Goal: Task Accomplishment & Management: Manage account settings

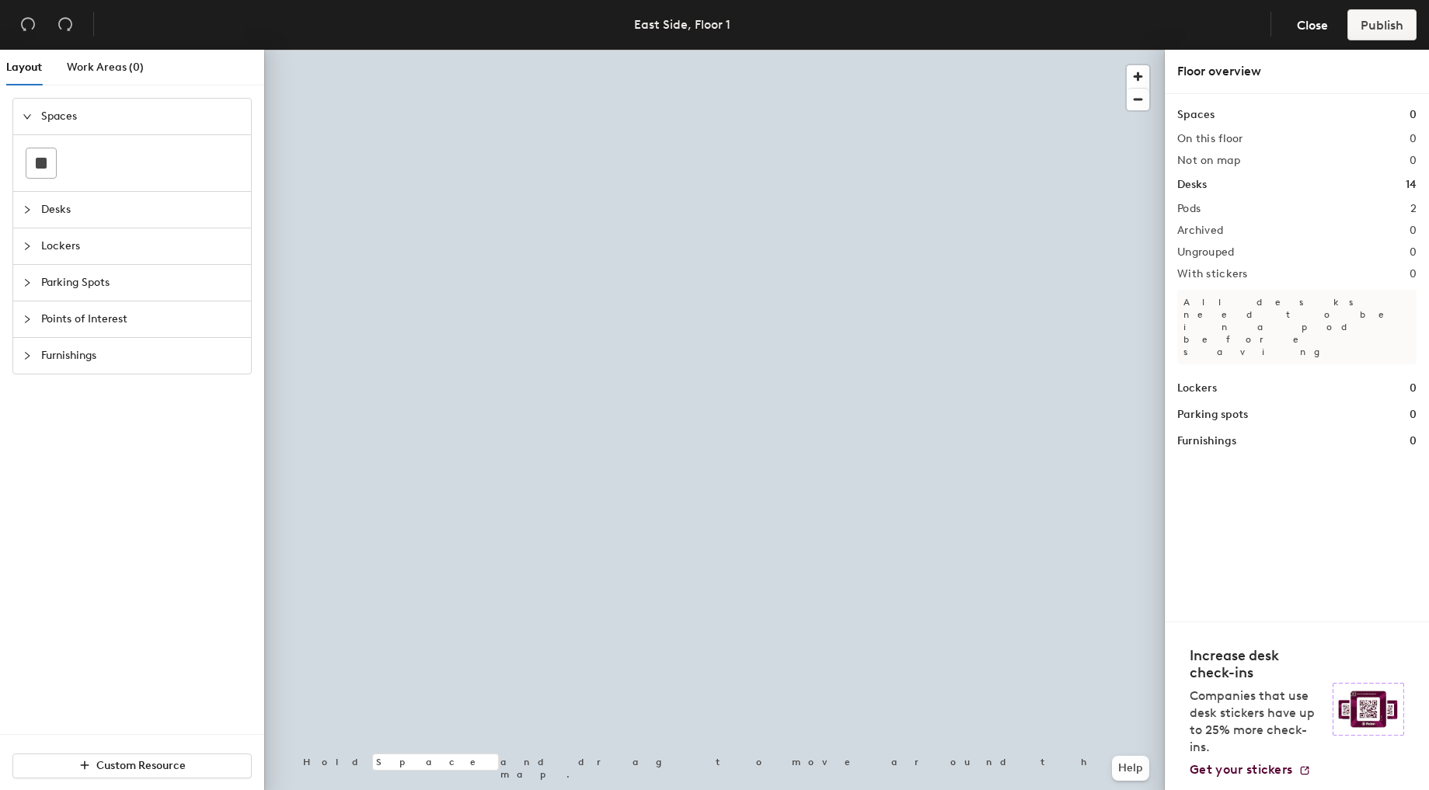
click at [61, 206] on span "Desks" at bounding box center [141, 210] width 200 height 36
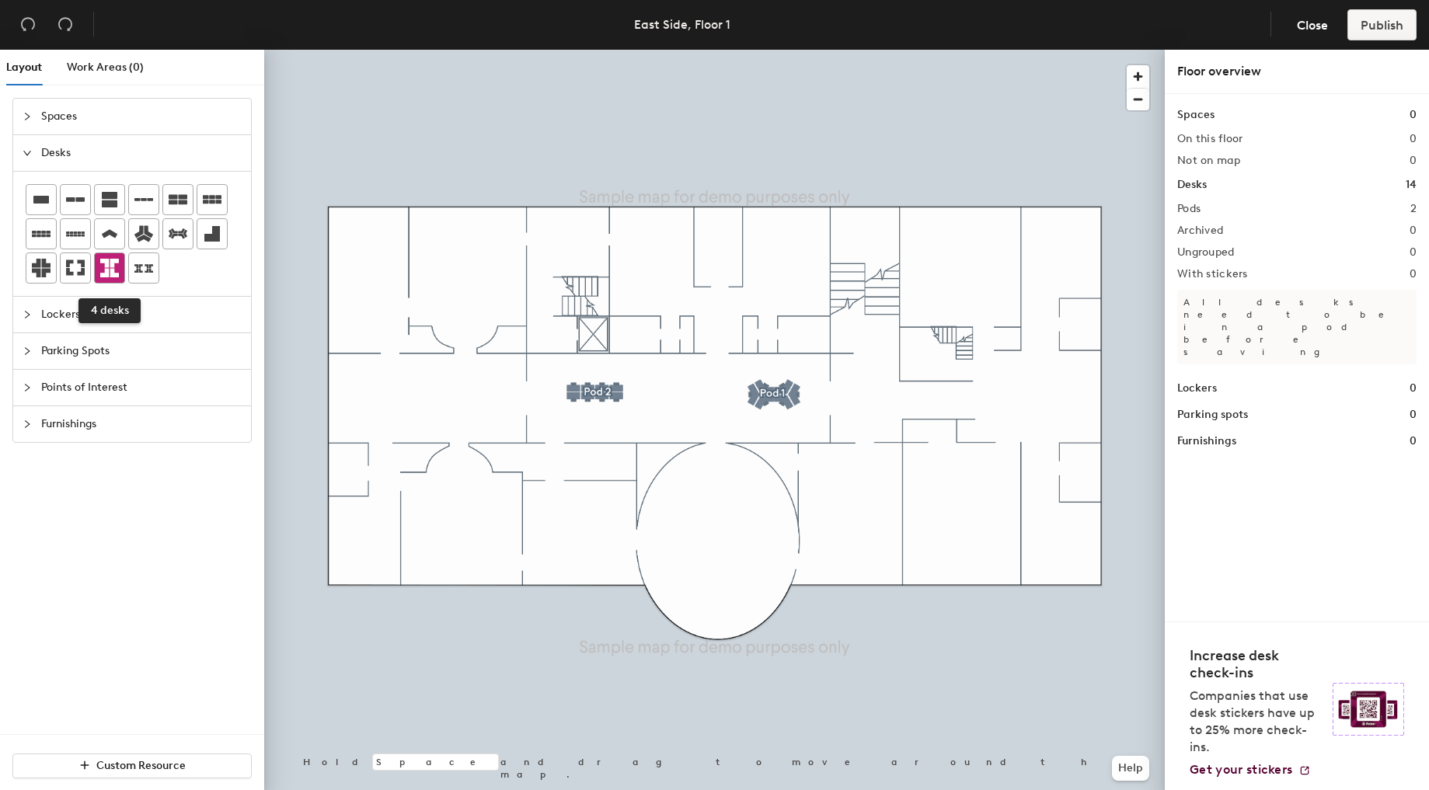
click at [106, 267] on icon at bounding box center [109, 268] width 19 height 19
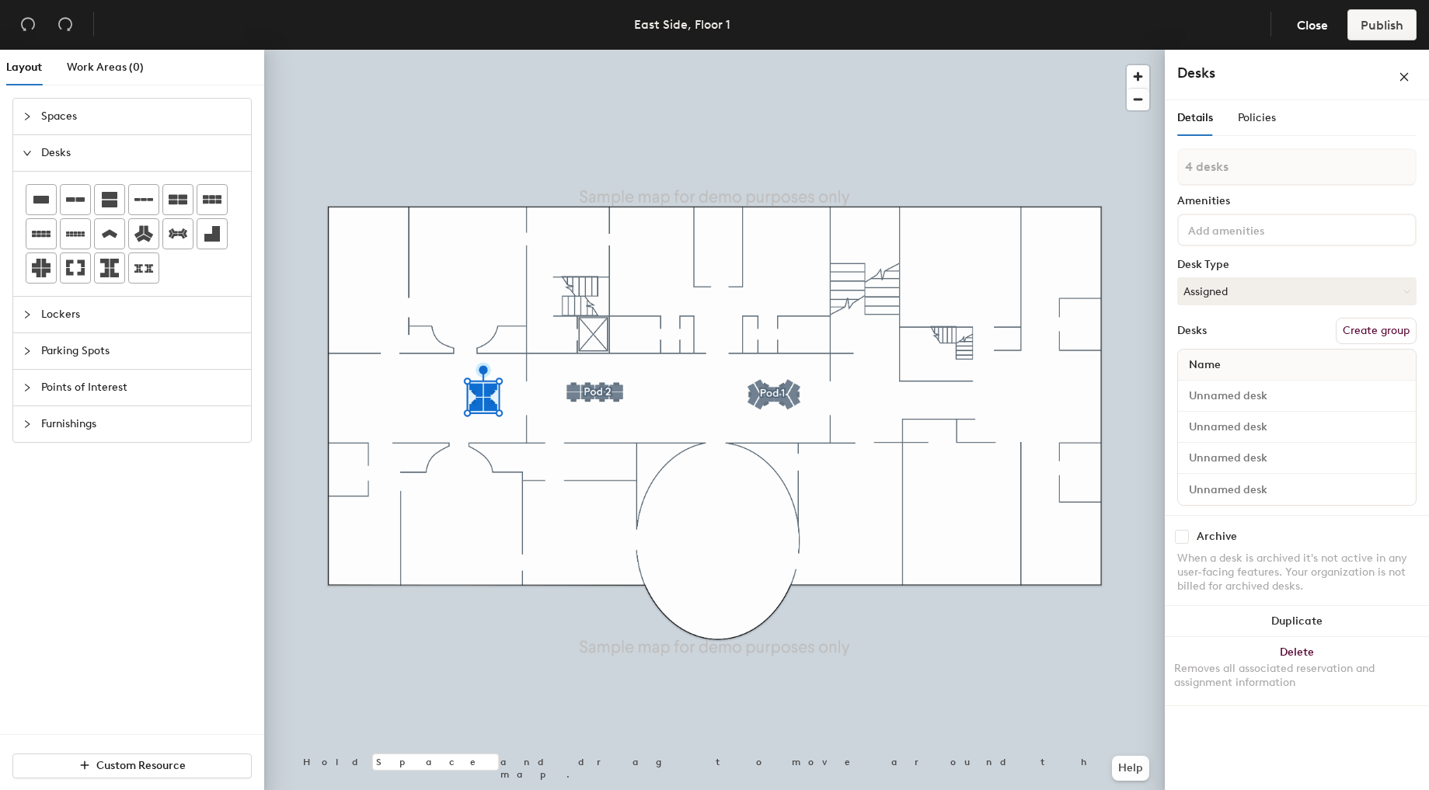
click at [1393, 319] on button "Create group" at bounding box center [1376, 331] width 81 height 26
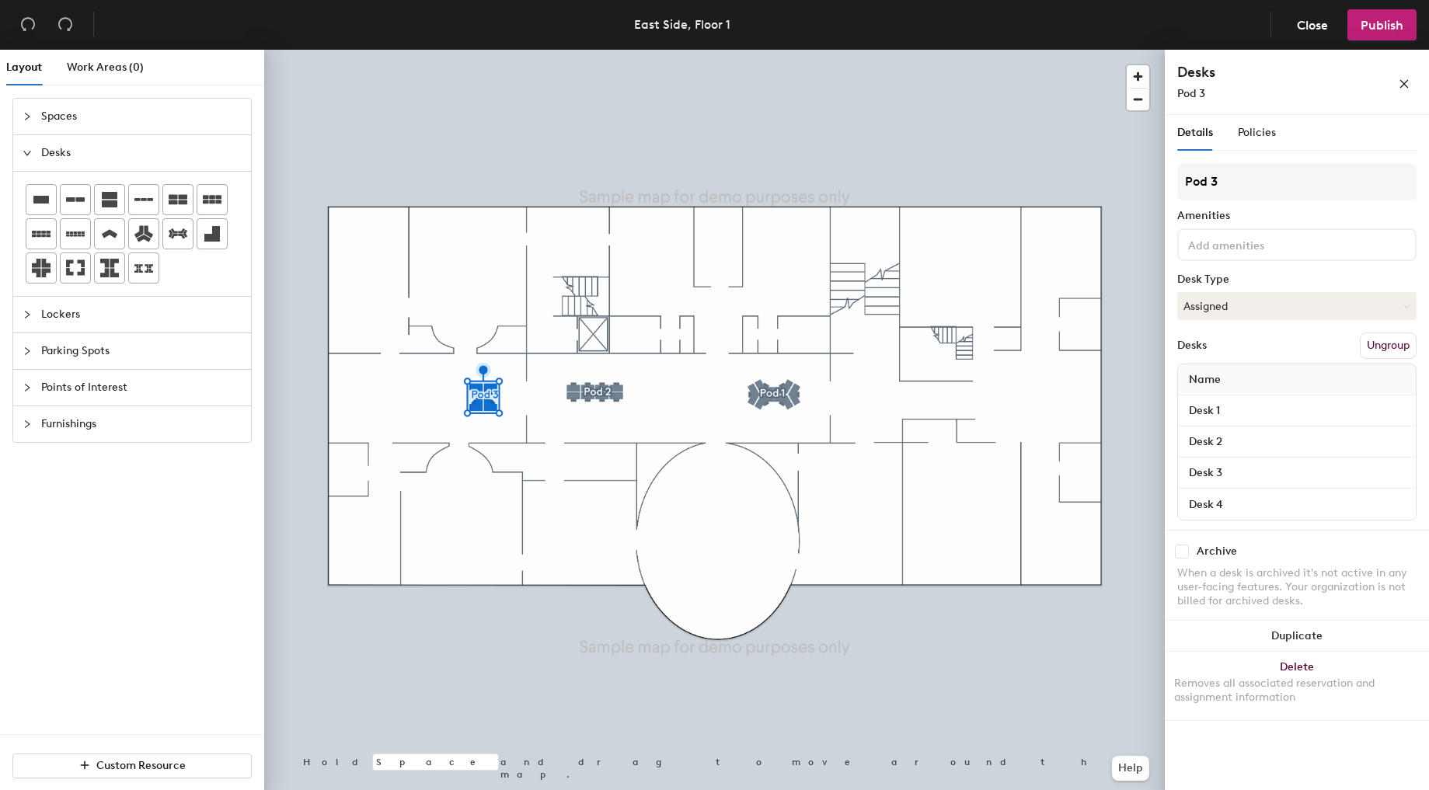
click at [1141, 182] on div "Layout Work Areas (0) Spaces Desks Lockers Parking Spots Points of Interest Fur…" at bounding box center [714, 423] width 1429 height 747
type input "assigned"
click at [1265, 138] on span "Policies" at bounding box center [1257, 132] width 38 height 13
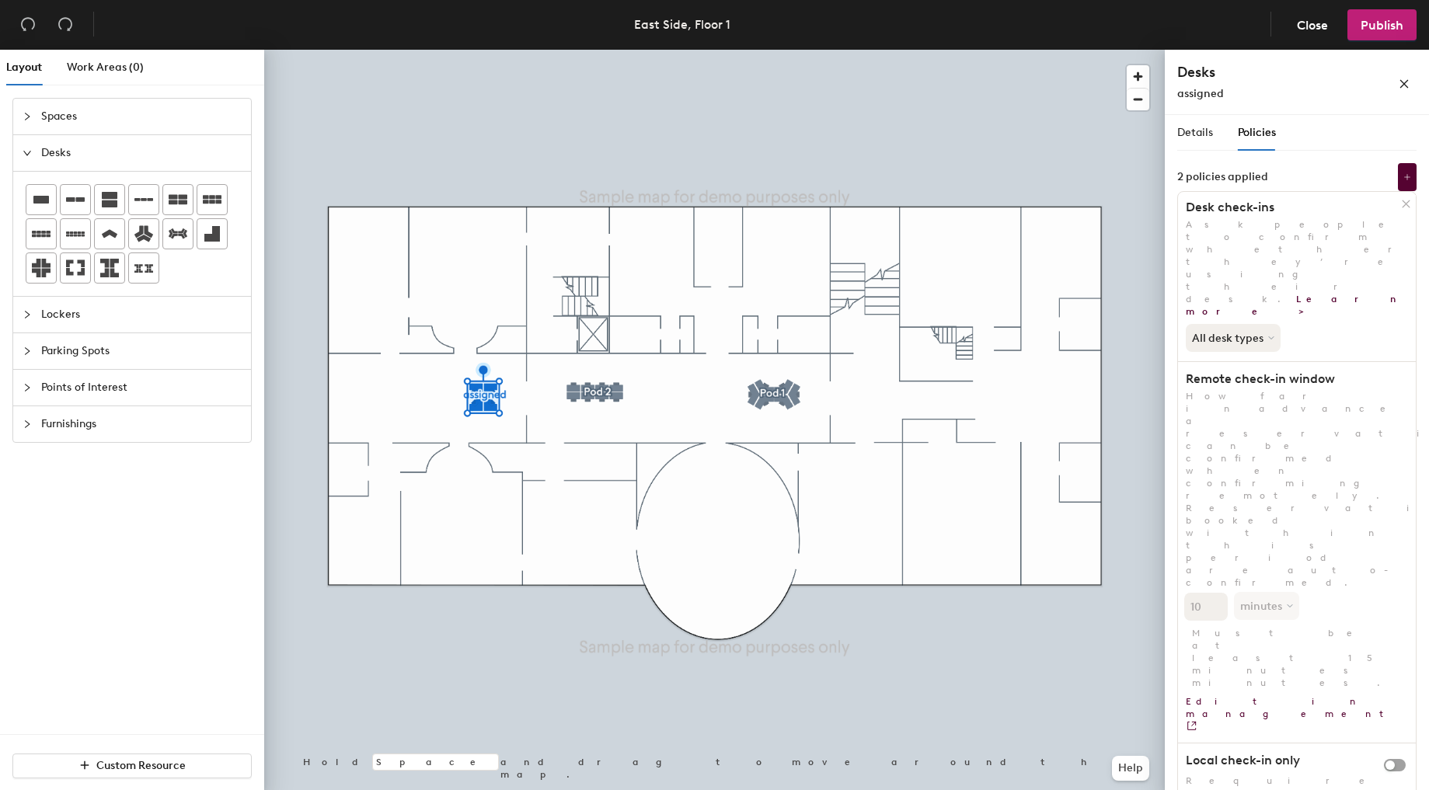
click at [1410, 200] on div at bounding box center [1408, 203] width 16 height 17
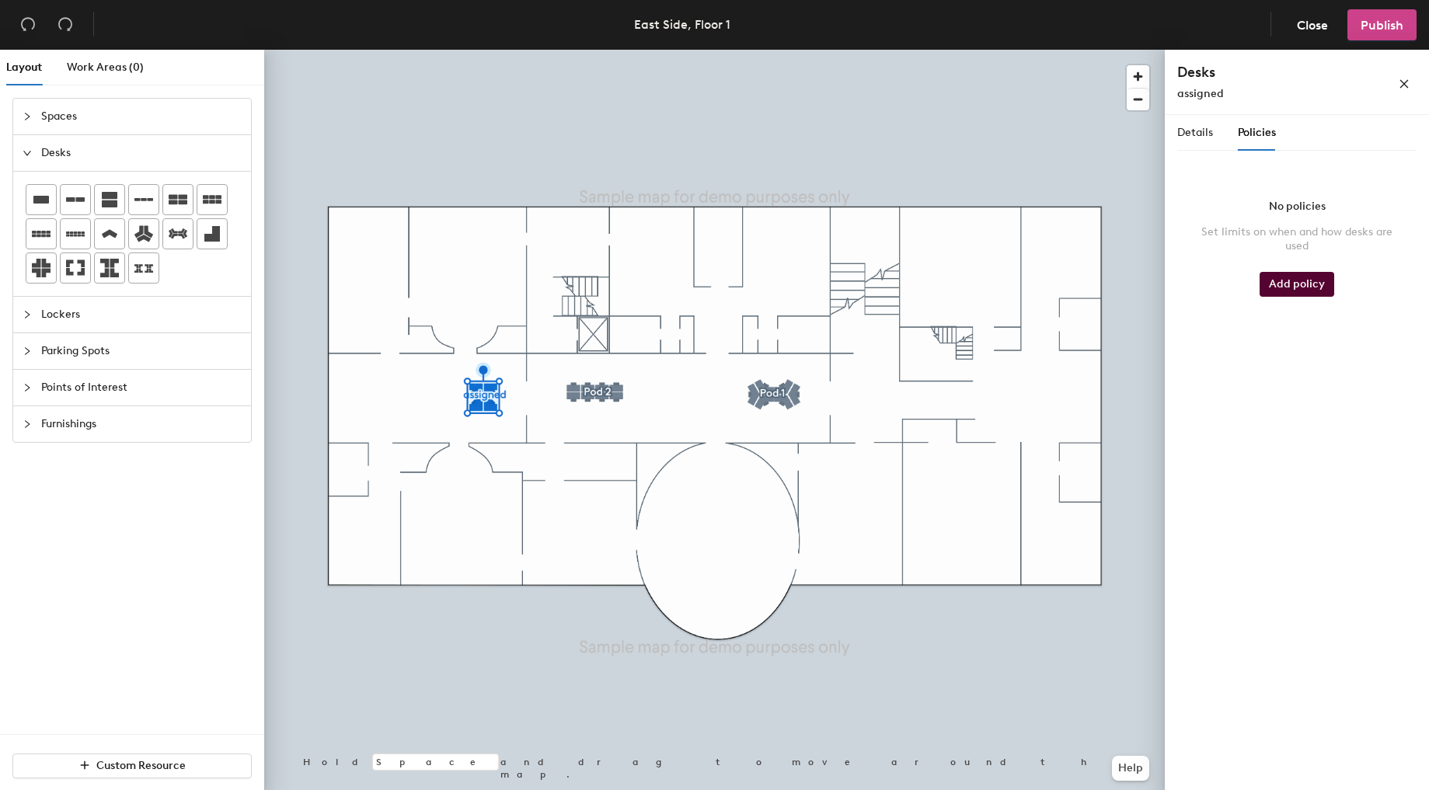
click at [1389, 30] on span "Publish" at bounding box center [1382, 25] width 43 height 15
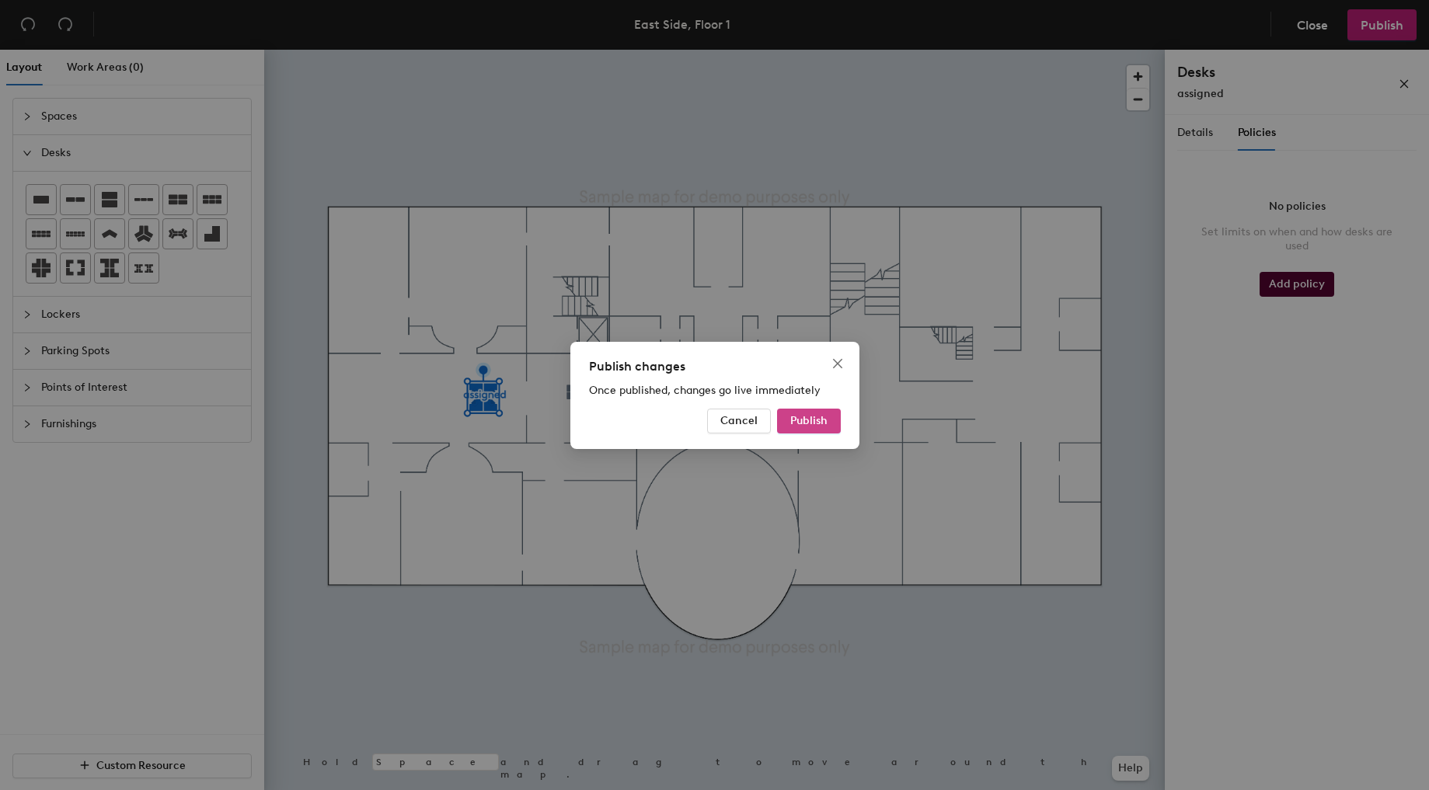
click at [810, 418] on span "Publish" at bounding box center [808, 420] width 37 height 13
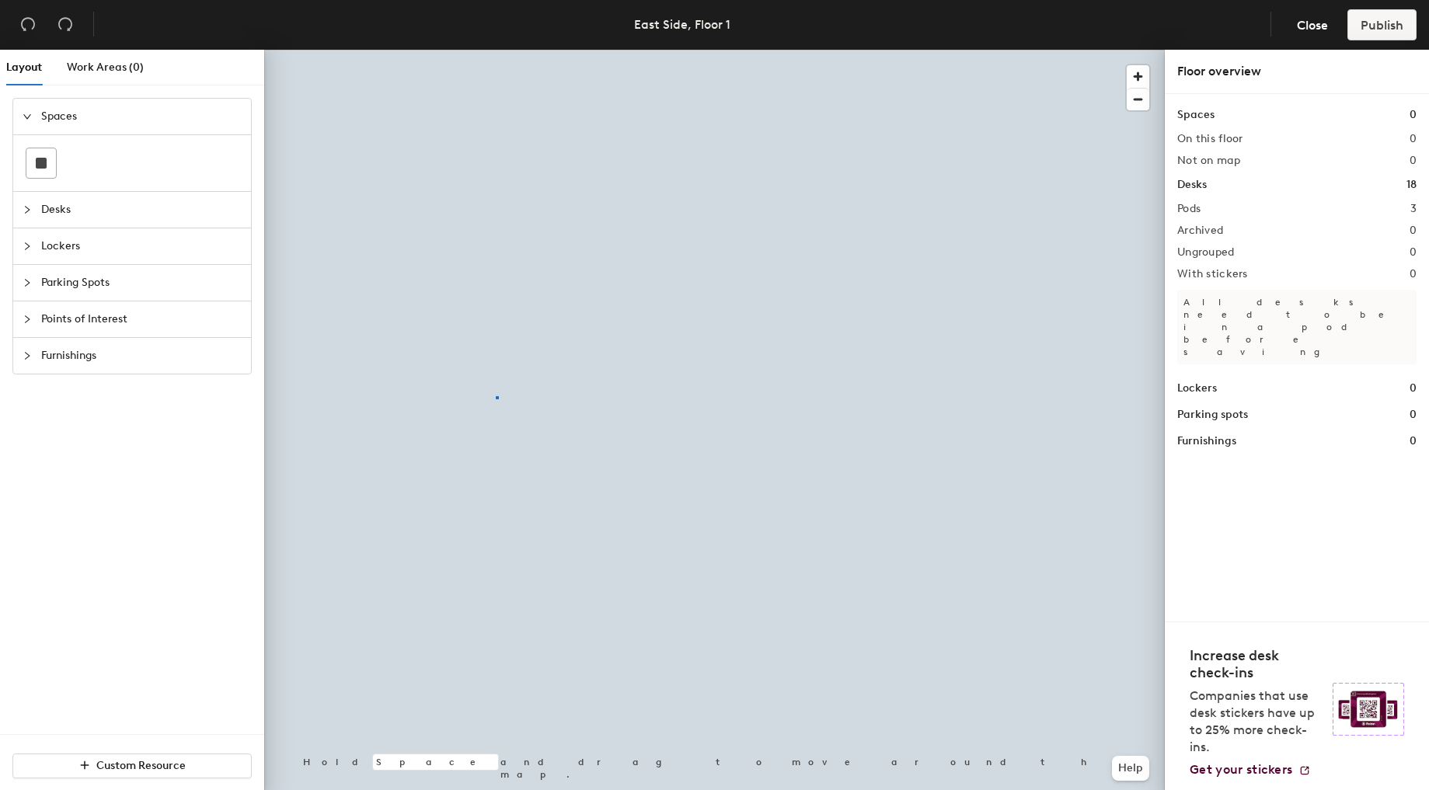
click at [496, 50] on div at bounding box center [714, 50] width 901 height 0
click at [482, 50] on div at bounding box center [714, 50] width 901 height 0
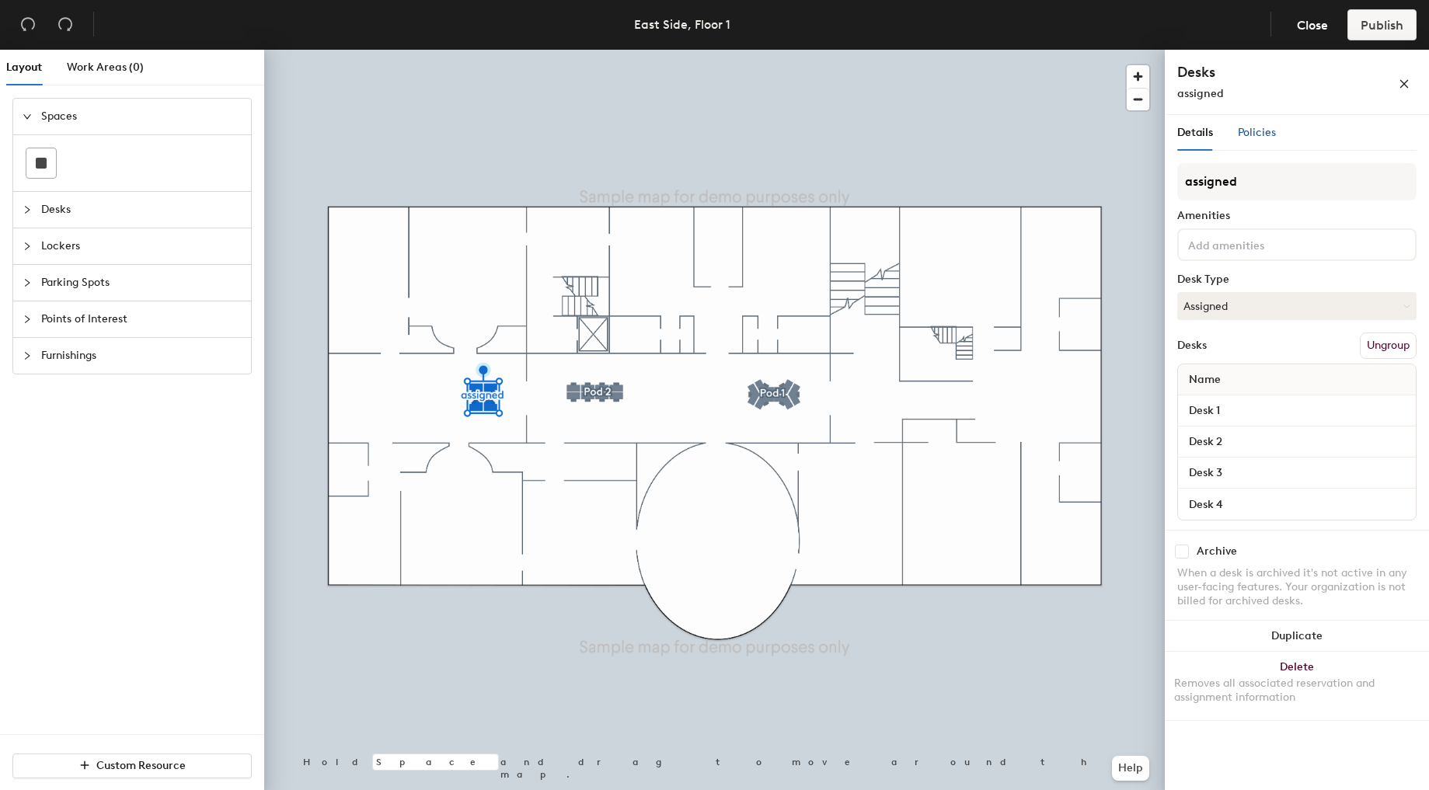
click at [1270, 131] on span "Policies" at bounding box center [1257, 132] width 38 height 13
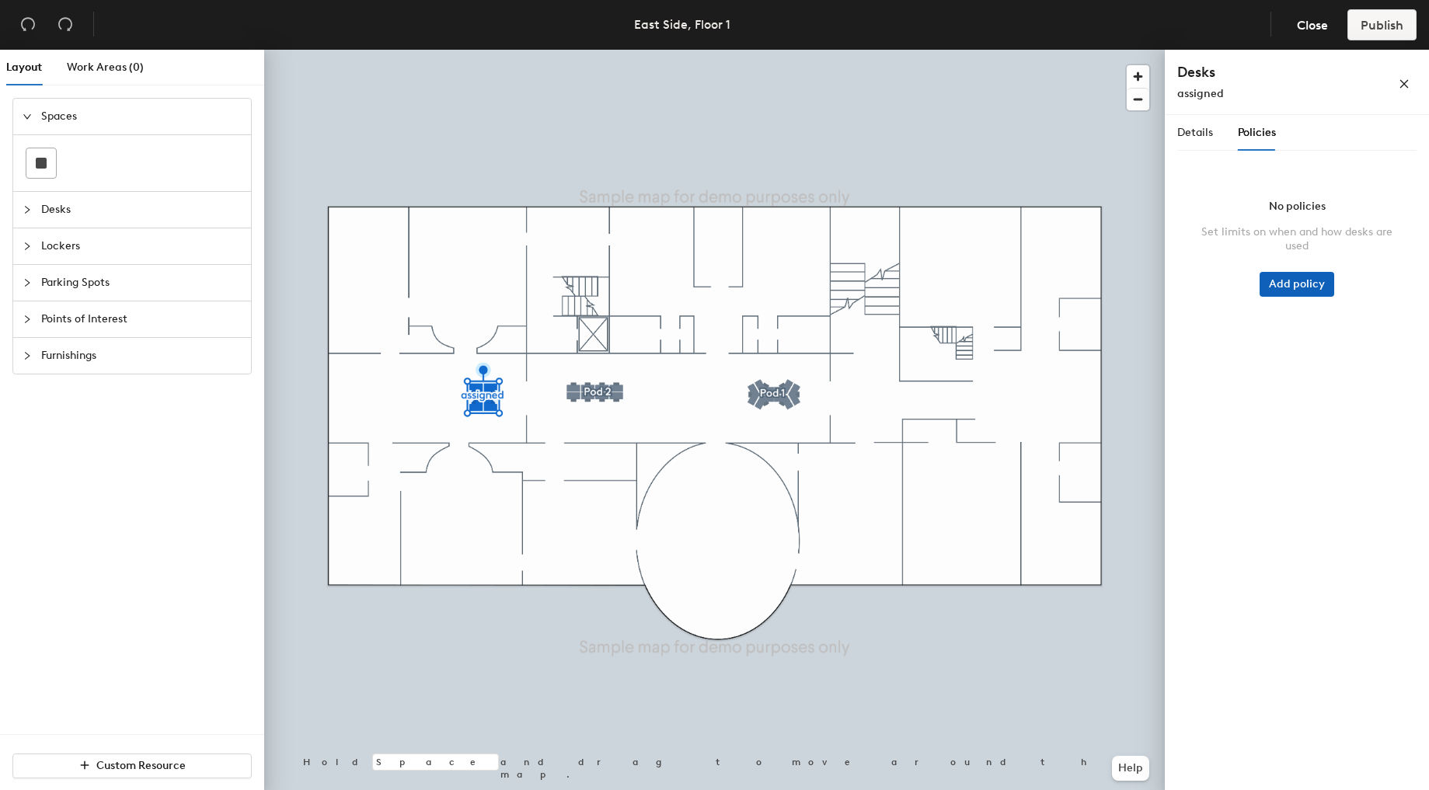
click at [1322, 277] on button "Add policy" at bounding box center [1297, 284] width 75 height 25
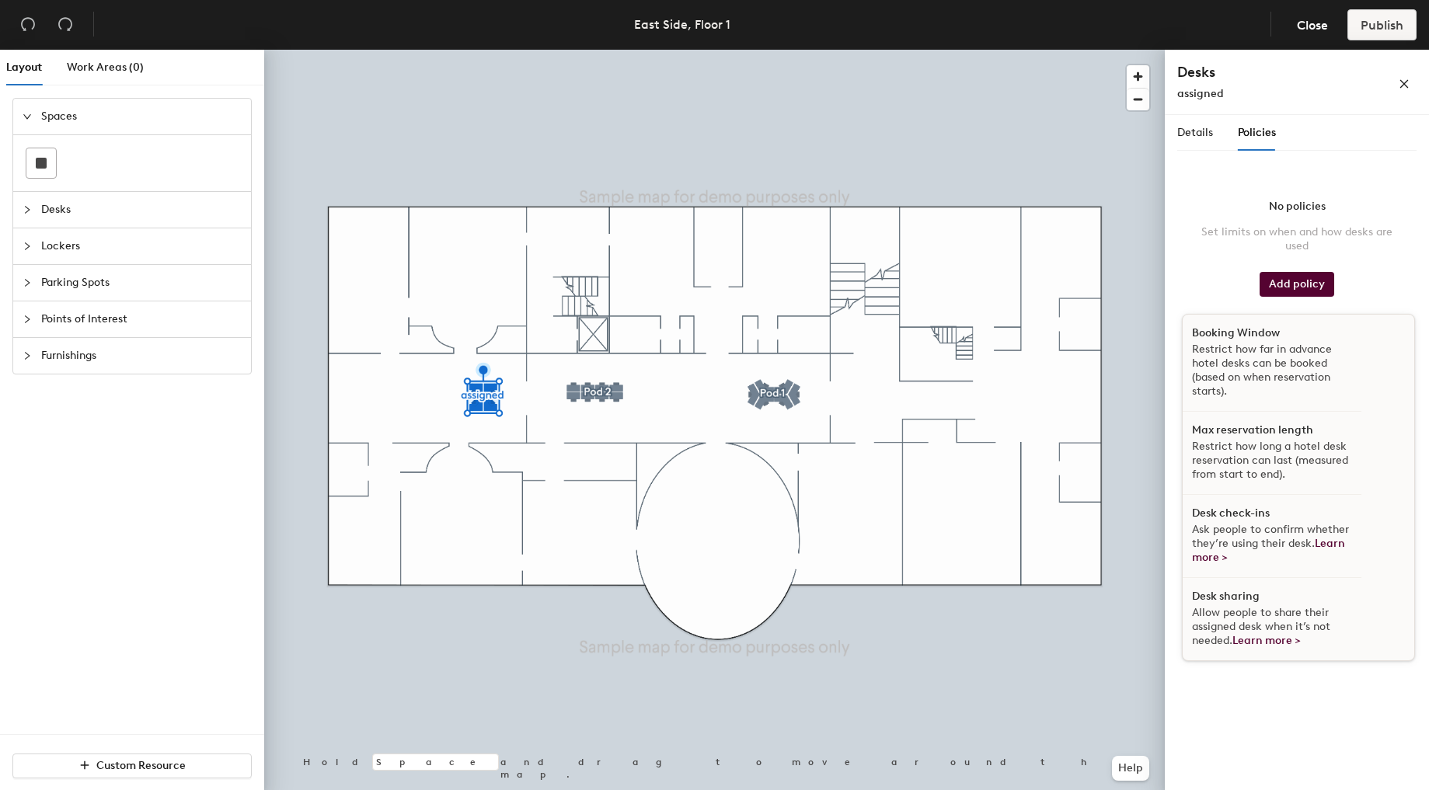
click at [1309, 531] on span "Ask people to confirm whether they’re using their desk. Learn more >" at bounding box center [1270, 543] width 157 height 41
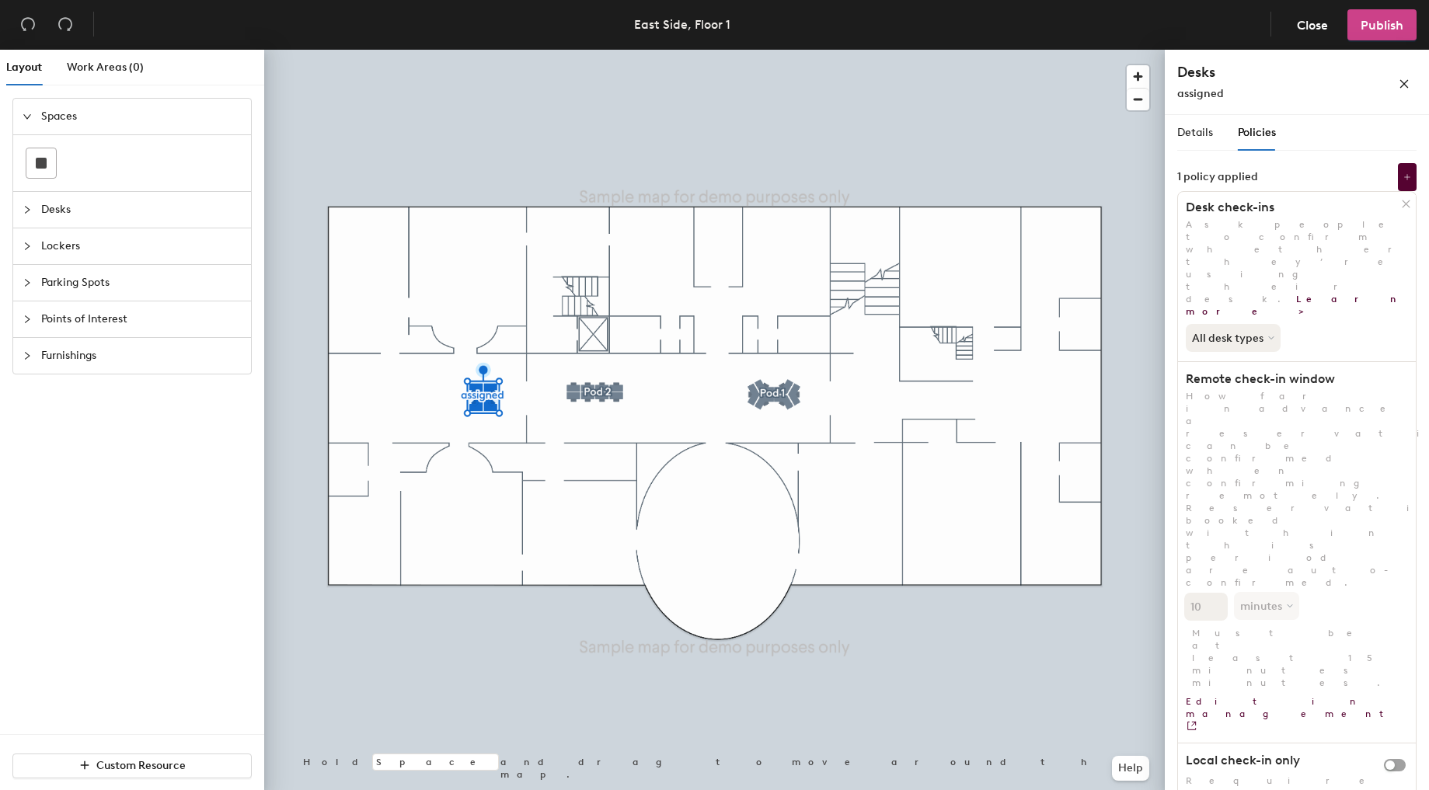
click at [1404, 19] on button "Publish" at bounding box center [1381, 24] width 69 height 31
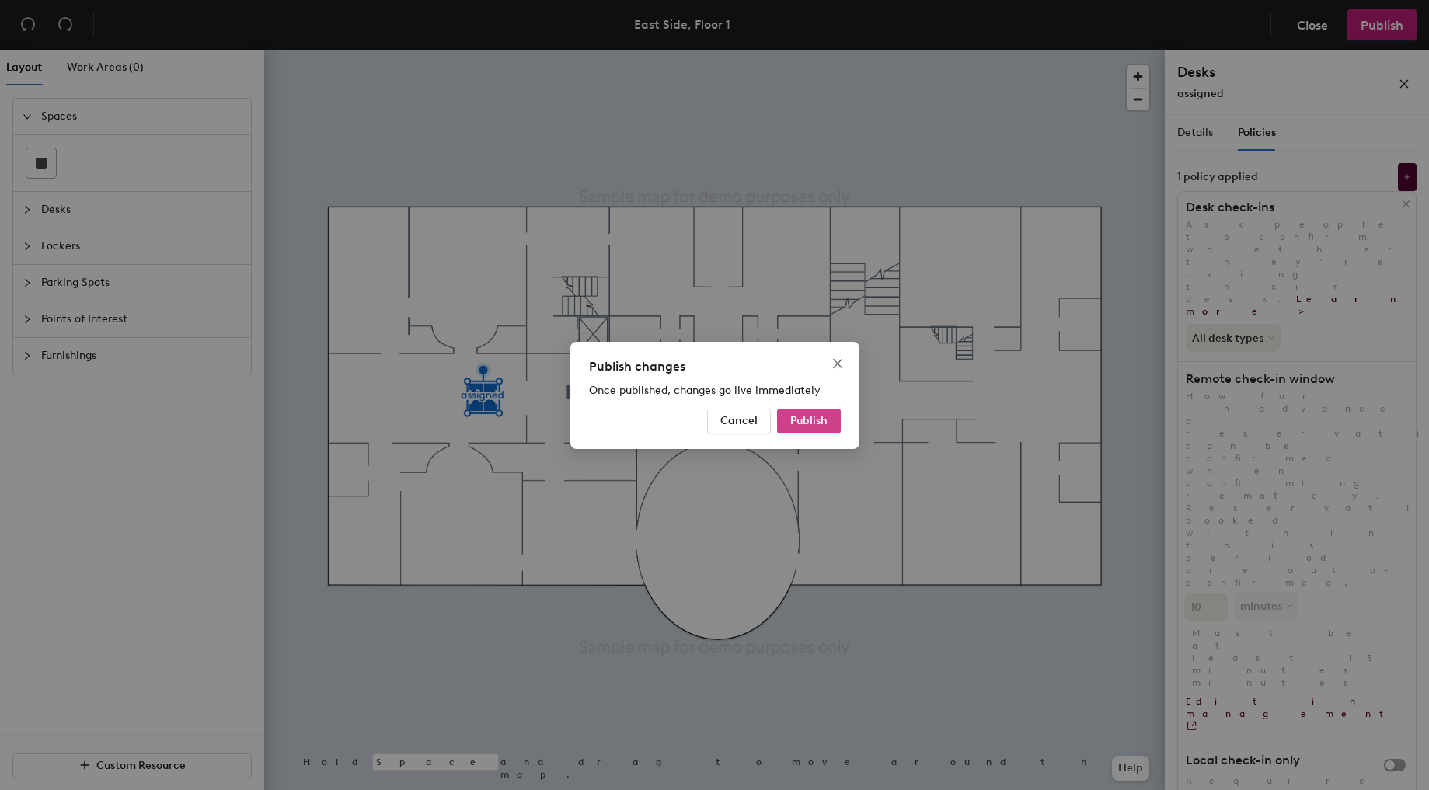
click at [801, 416] on span "Publish" at bounding box center [808, 420] width 37 height 13
